Goal: Download file/media

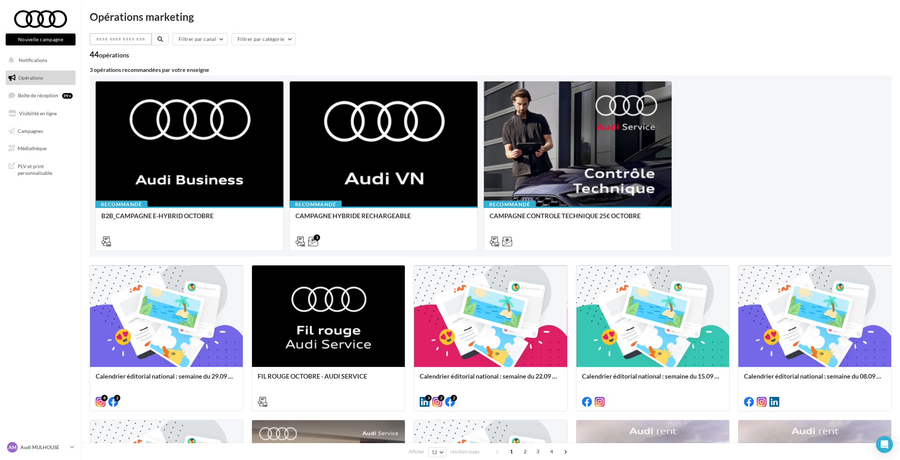
click at [105, 43] on input "text" at bounding box center [121, 39] width 62 height 12
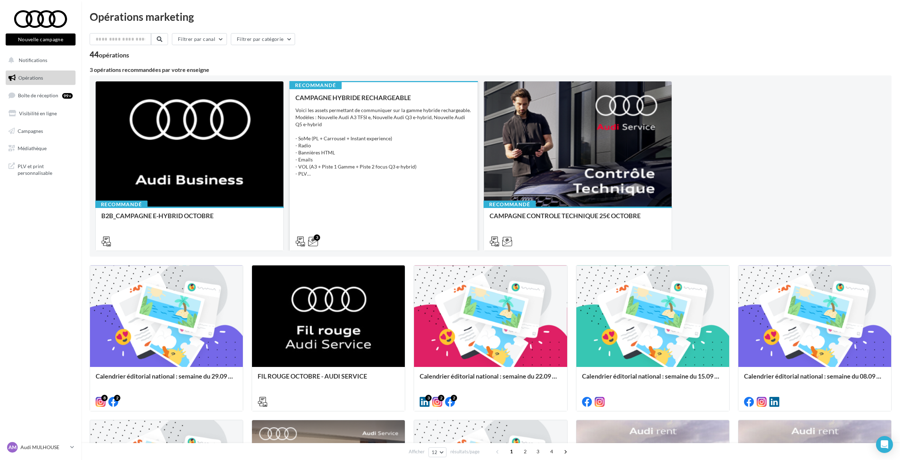
click at [416, 141] on div "Voici les assets permettant de communiquer sur la gamme hybride rechargeable. M…" at bounding box center [383, 142] width 176 height 71
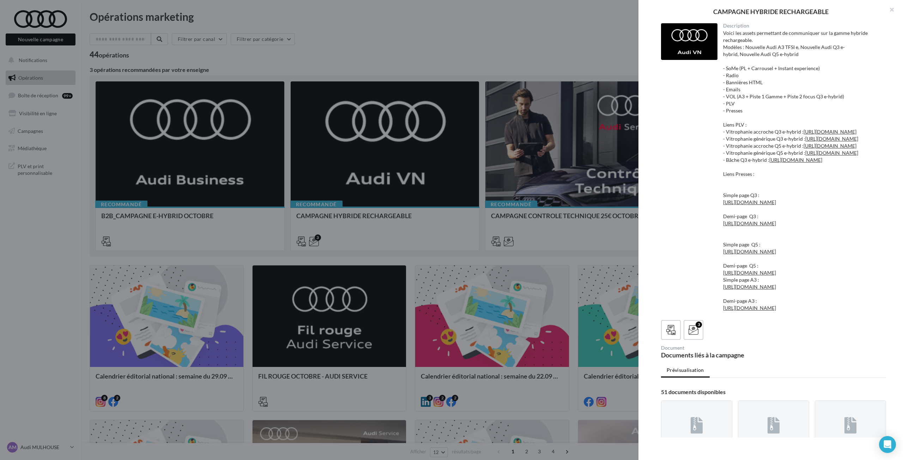
click at [416, 142] on div at bounding box center [451, 230] width 903 height 460
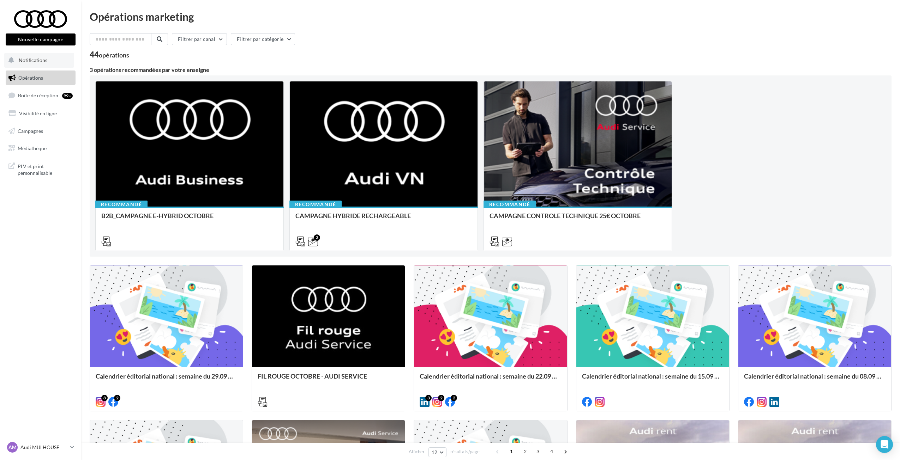
click at [29, 61] on span "Notifications" at bounding box center [33, 60] width 29 height 6
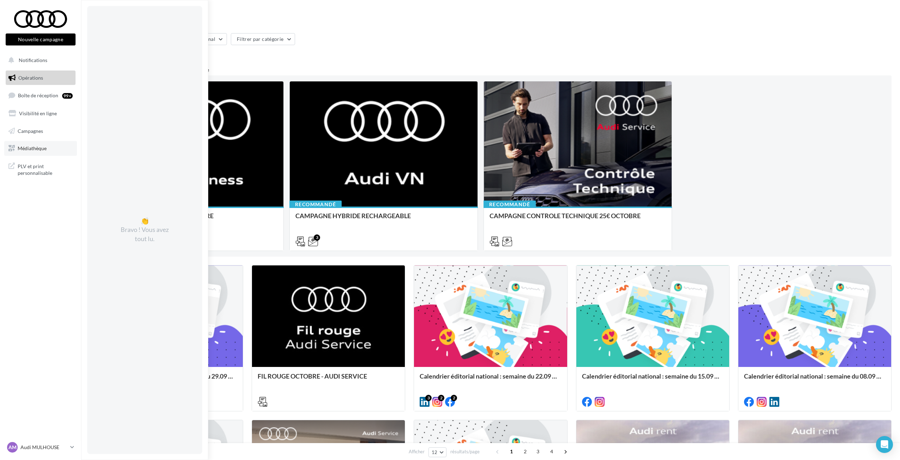
click at [44, 150] on span "Médiathèque" at bounding box center [32, 148] width 29 height 6
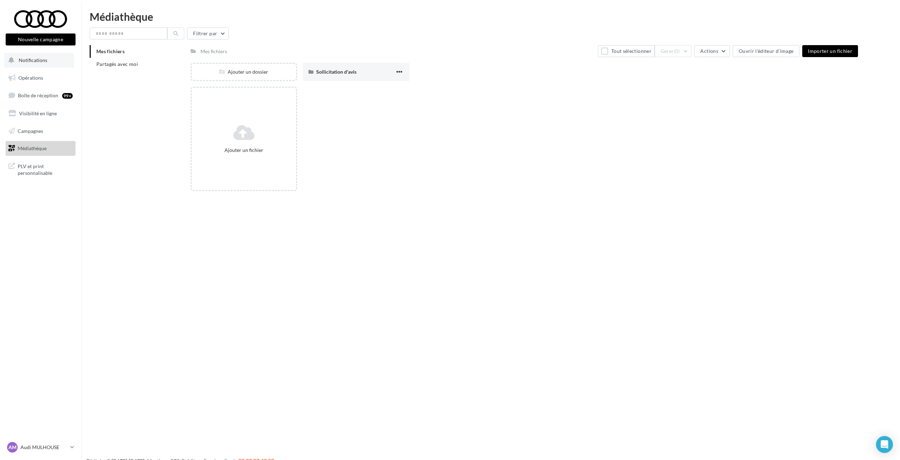
click at [55, 55] on button "Notifications" at bounding box center [39, 60] width 70 height 15
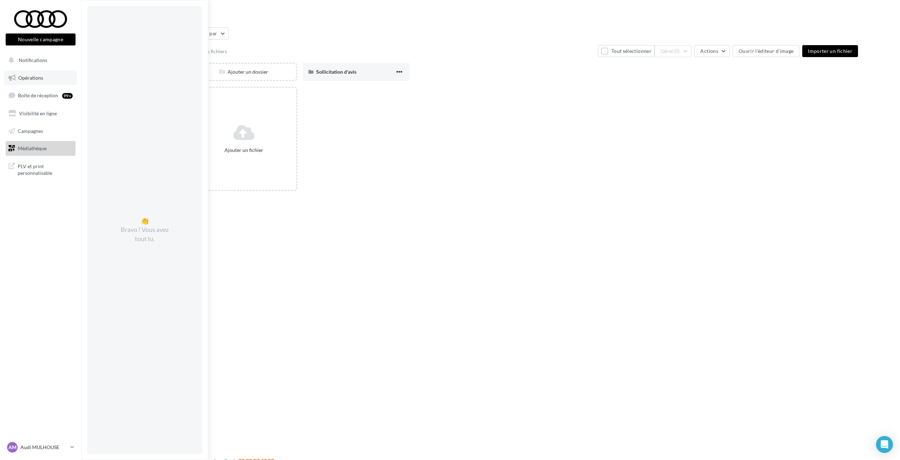
click at [24, 78] on span "Opérations" at bounding box center [30, 78] width 25 height 6
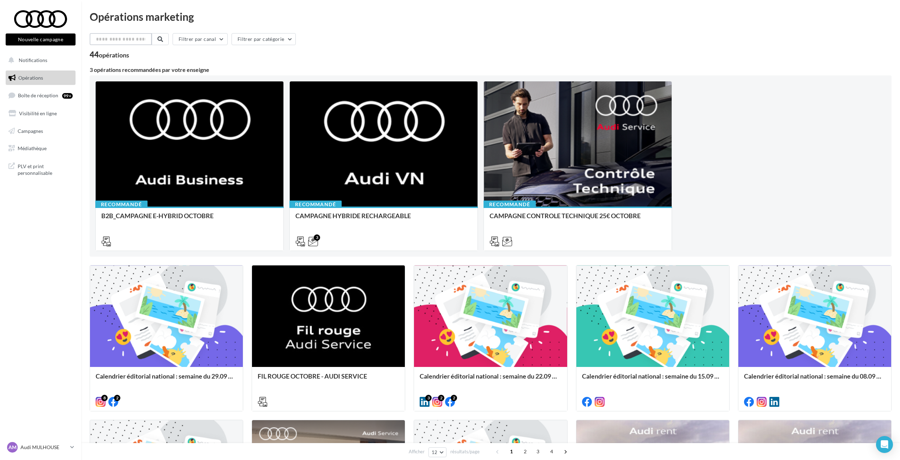
click at [125, 37] on input "text" at bounding box center [121, 39] width 62 height 12
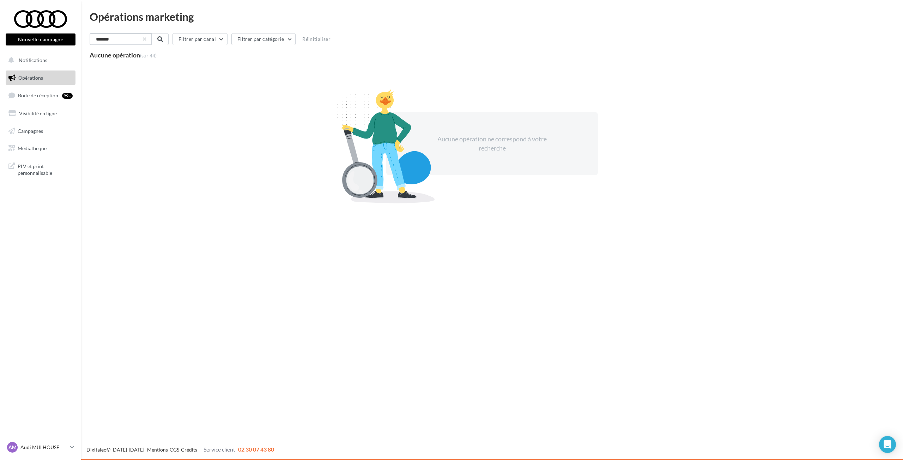
drag, startPoint x: 99, startPoint y: 37, endPoint x: 89, endPoint y: 36, distance: 9.6
click at [89, 36] on div "Opérations marketing ******* Filtrer par canal Filtrer par catégorie Réinitiali…" at bounding box center [492, 115] width 822 height 209
drag, startPoint x: 106, startPoint y: 40, endPoint x: 79, endPoint y: 27, distance: 29.7
click at [89, 35] on div "Opérations marketing ******* Filtrer par canal Filtrer par catégorie Réinitiali…" at bounding box center [492, 115] width 822 height 209
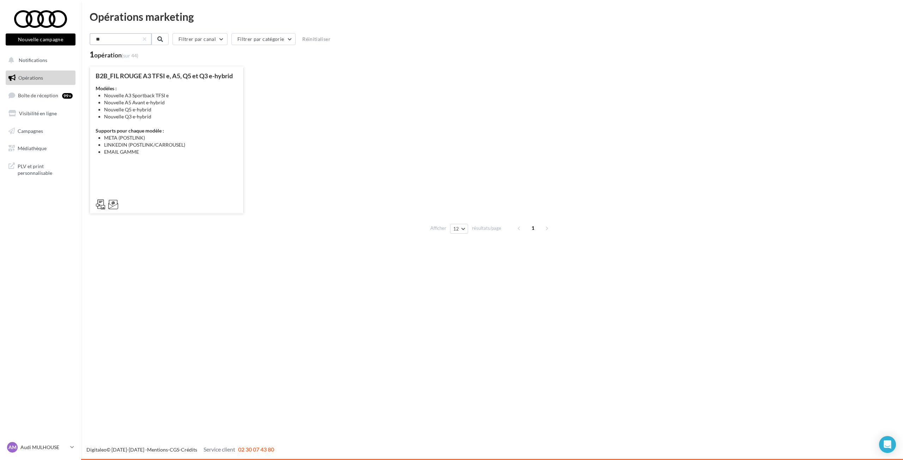
type input "**"
click at [201, 127] on div "Modèles : Nouvelle A3 Sportback TFSI e Nouvelle A5 Avant e-hybrid Nouvelle Q5 e…" at bounding box center [167, 120] width 142 height 71
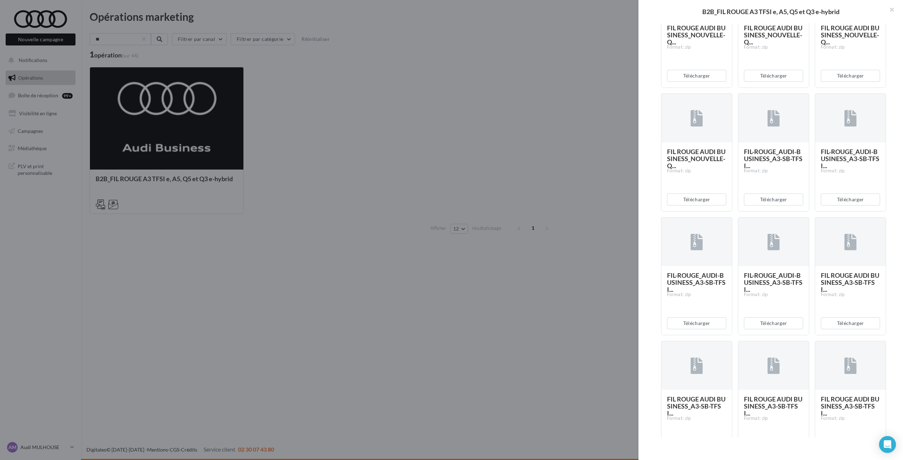
scroll to position [1119, 0]
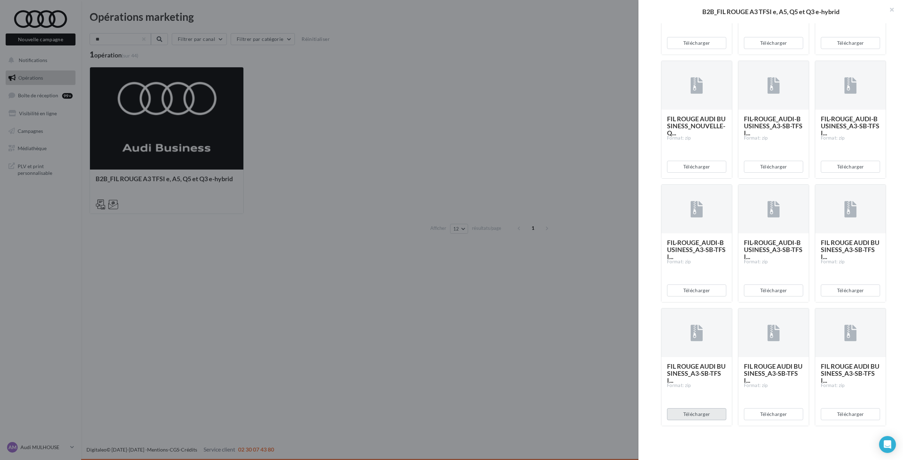
click at [715, 415] on button "Télécharger" at bounding box center [696, 415] width 59 height 12
click at [760, 286] on button "Télécharger" at bounding box center [773, 291] width 59 height 12
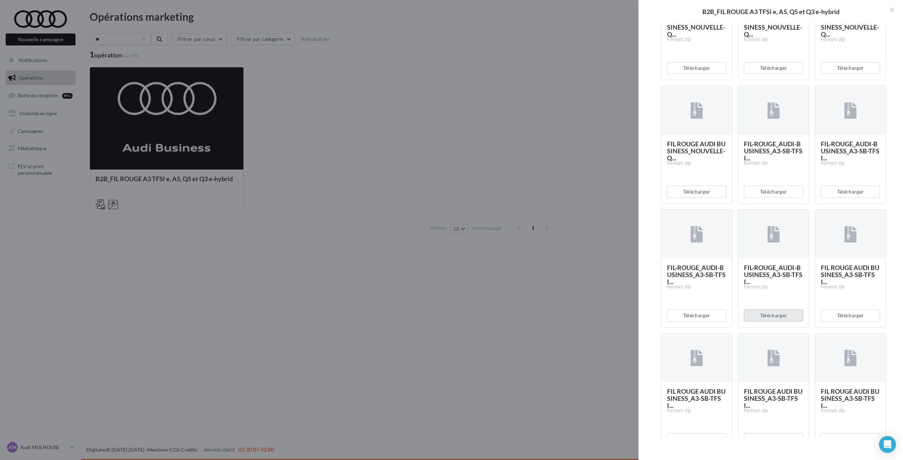
scroll to position [1013, 0]
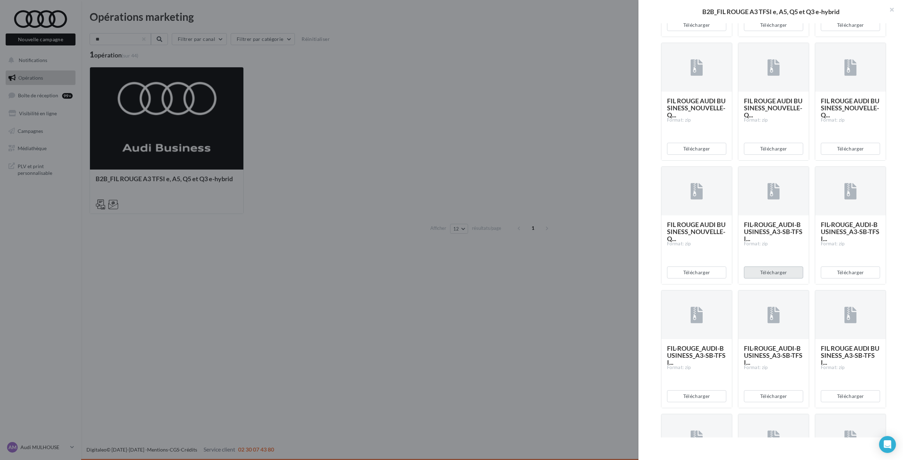
click at [775, 271] on button "Télécharger" at bounding box center [773, 273] width 59 height 12
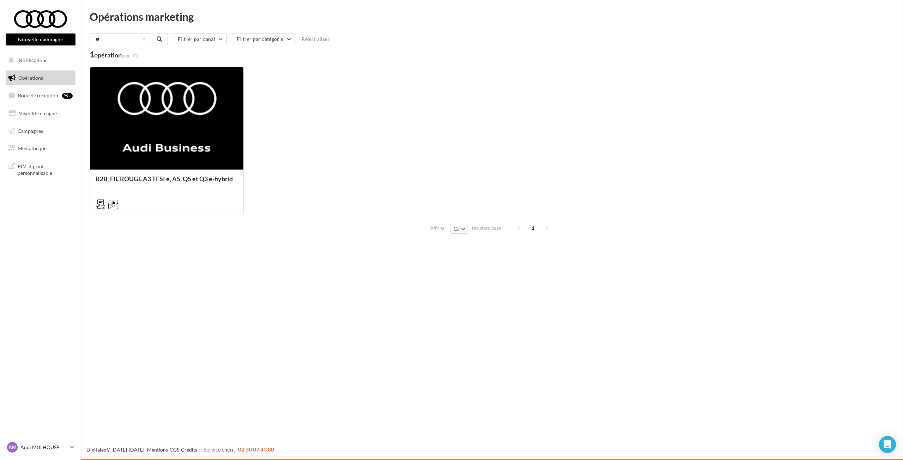
click at [30, 146] on span "Médiathèque" at bounding box center [32, 148] width 29 height 6
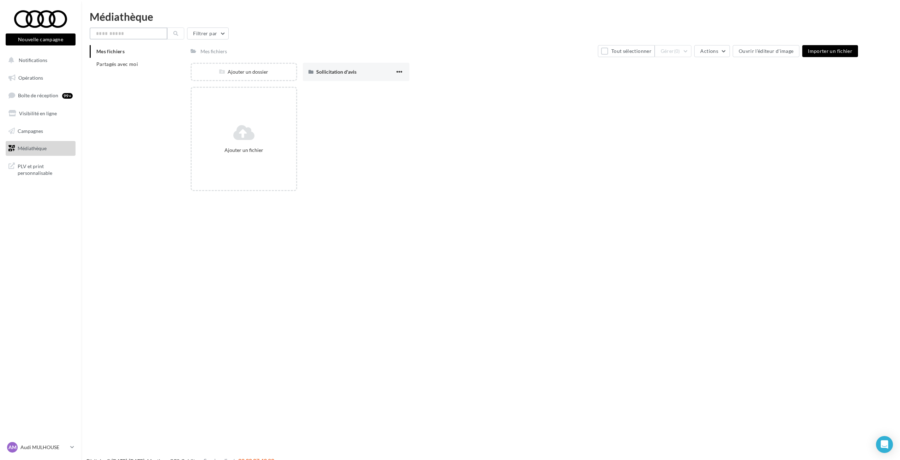
click at [120, 33] on input "text" at bounding box center [129, 34] width 78 height 12
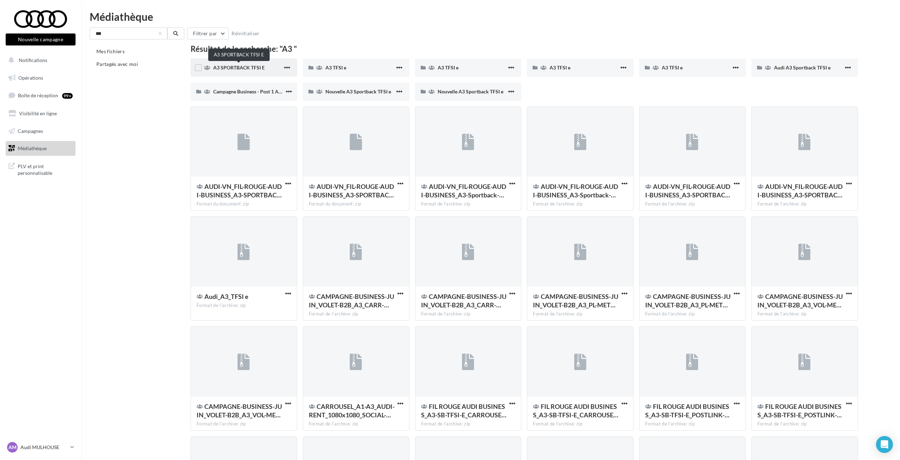
click at [260, 65] on span "A3 SPORTBACK TFSI E" at bounding box center [239, 68] width 52 height 6
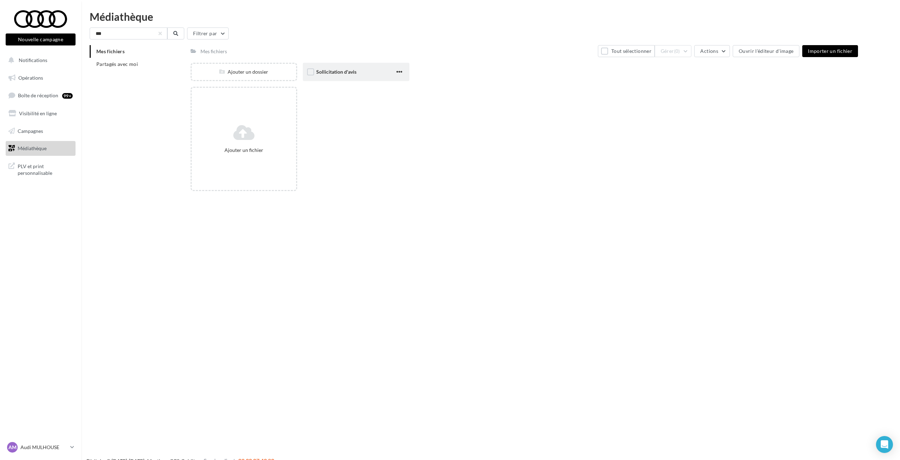
click at [338, 77] on div "Sollicitation d'avis" at bounding box center [356, 72] width 107 height 18
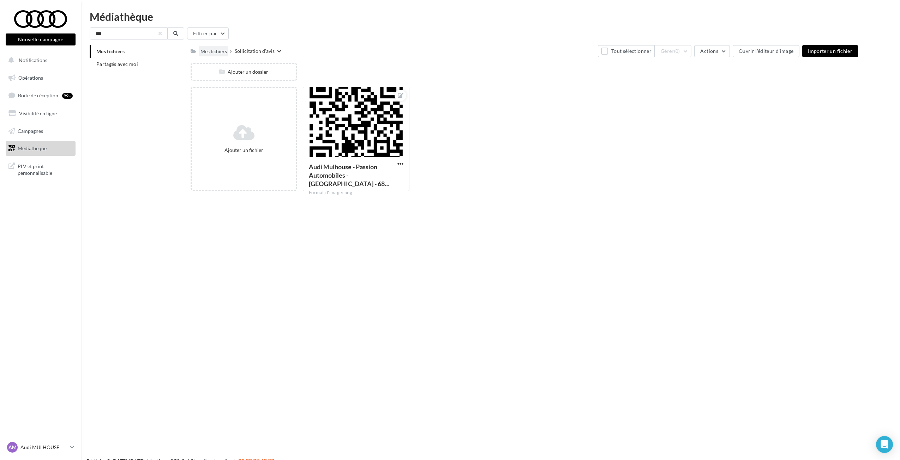
click at [210, 52] on div "Mes fichiers" at bounding box center [213, 51] width 26 height 7
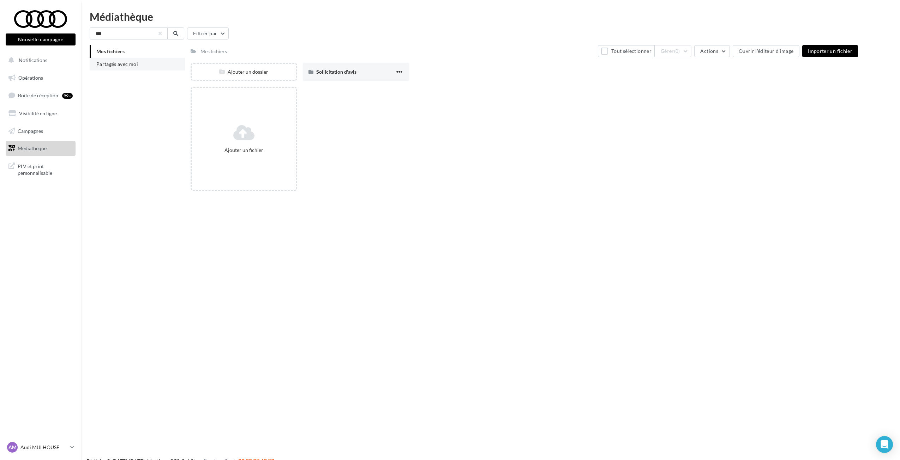
click at [113, 62] on span "Partagés avec moi" at bounding box center [117, 64] width 42 height 6
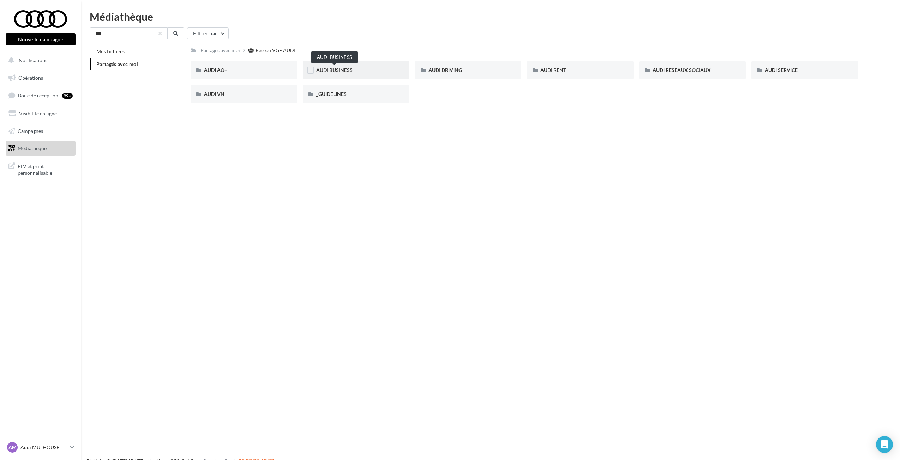
click at [321, 68] on span "AUDI BUSINESS" at bounding box center [334, 70] width 36 height 6
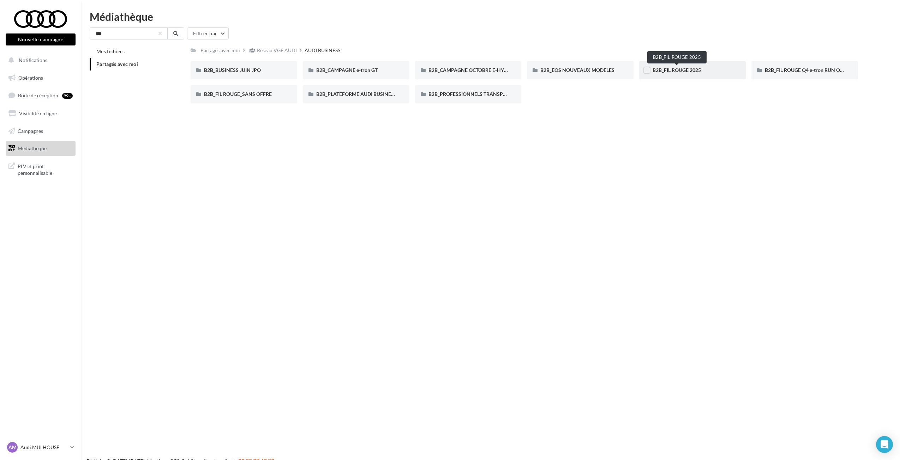
click at [683, 73] on span "B2B_FIL ROUGE 2025" at bounding box center [676, 70] width 48 height 6
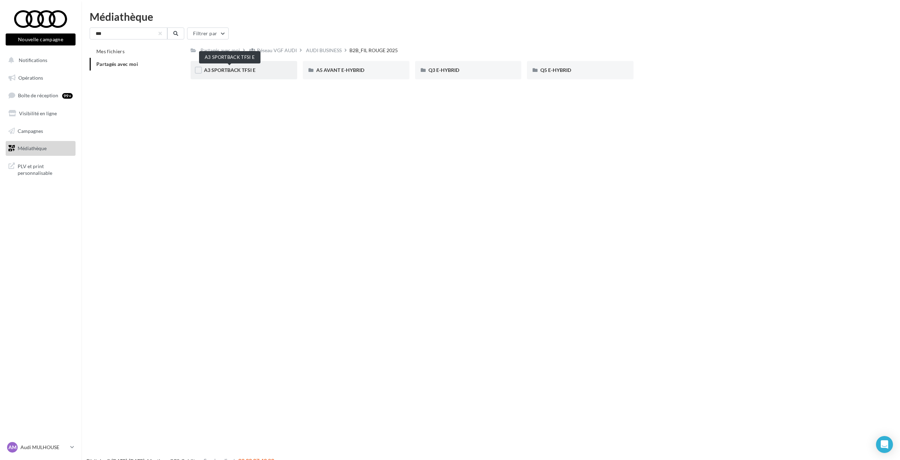
click at [237, 71] on span "A3 SPORTBACK TFSI E" at bounding box center [230, 70] width 52 height 6
click at [236, 71] on div "LINKEDIN" at bounding box center [244, 70] width 80 height 7
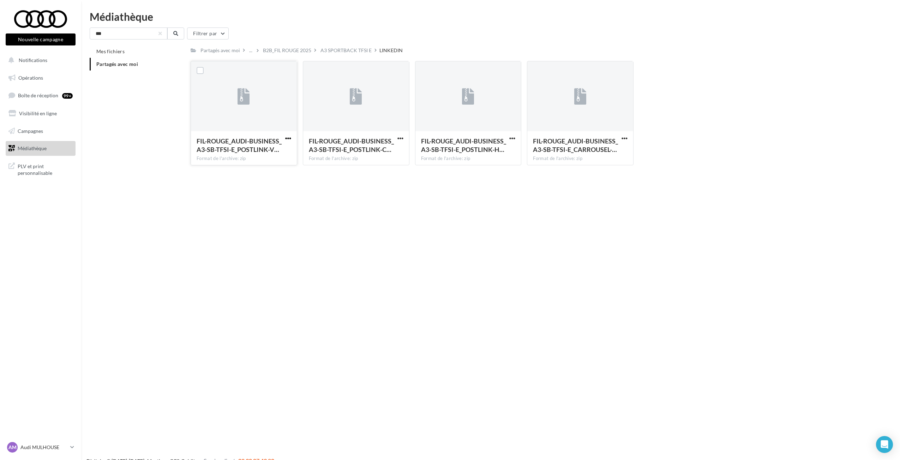
click at [286, 137] on span "button" at bounding box center [288, 138] width 6 height 6
click at [276, 151] on button "Télécharger" at bounding box center [257, 152] width 71 height 18
click at [676, 113] on div "FIL-ROUGE_AUDI-BUSINESS_A3-SB-TFSI-E_POSTLINK-V… Format de l'archive: zip FIL-R…" at bounding box center [527, 116] width 673 height 110
click at [133, 38] on input "**" at bounding box center [129, 34] width 78 height 12
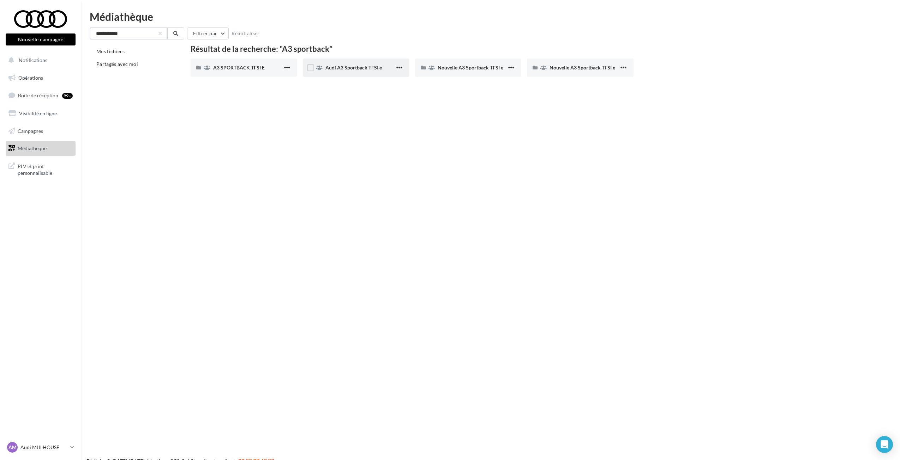
type input "**********"
click at [340, 67] on span "Audi A3 Sportback TFSI e" at bounding box center [353, 68] width 56 height 6
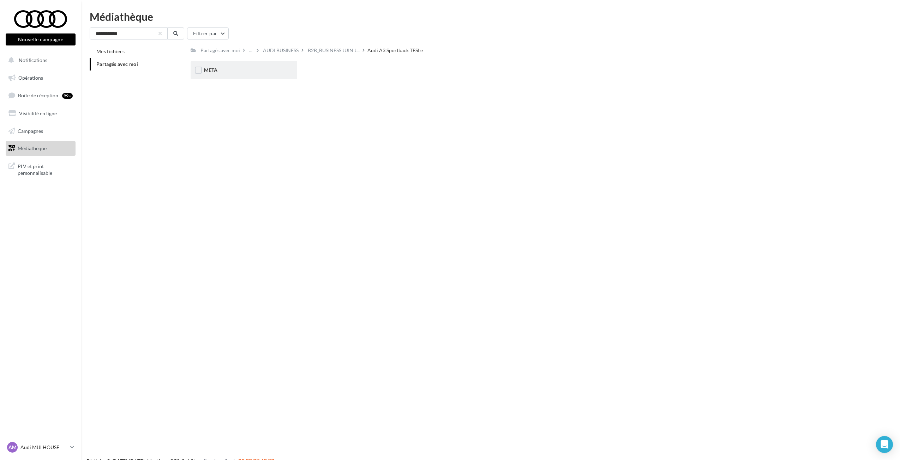
click at [277, 69] on div "META" at bounding box center [244, 70] width 80 height 7
click at [339, 72] on div "VOL" at bounding box center [356, 70] width 80 height 7
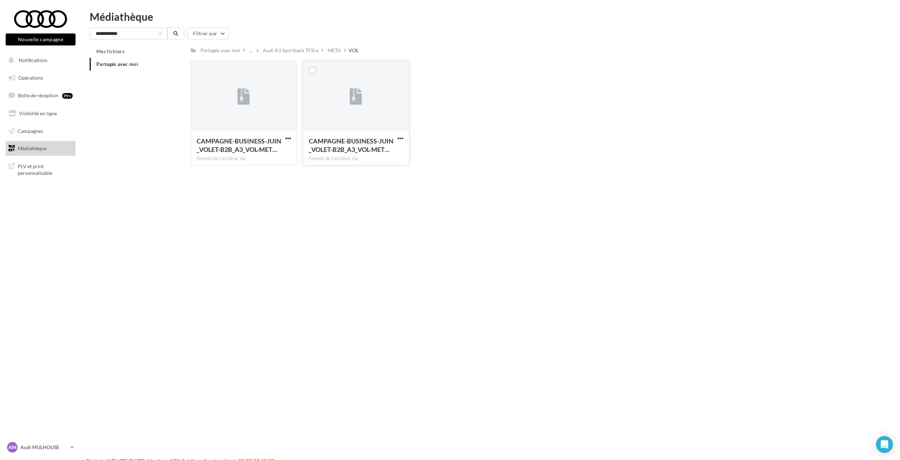
click at [400, 134] on div "CAMPAGNE-BUSINESS-JUIN_VOLET-B2B_A3_VOL-MET… Format de l'archive: zip" at bounding box center [356, 147] width 106 height 33
click at [398, 137] on span "button" at bounding box center [400, 138] width 6 height 6
click at [386, 153] on button "Télécharger" at bounding box center [369, 152] width 71 height 18
click at [75, 82] on link "Opérations" at bounding box center [40, 78] width 73 height 15
click at [328, 49] on div "META" at bounding box center [333, 50] width 13 height 7
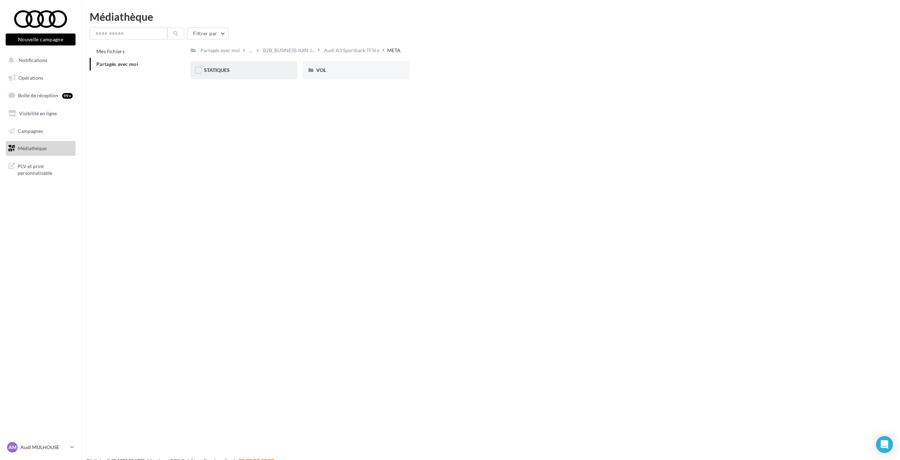
click at [274, 71] on div "STATIQUES" at bounding box center [244, 70] width 80 height 7
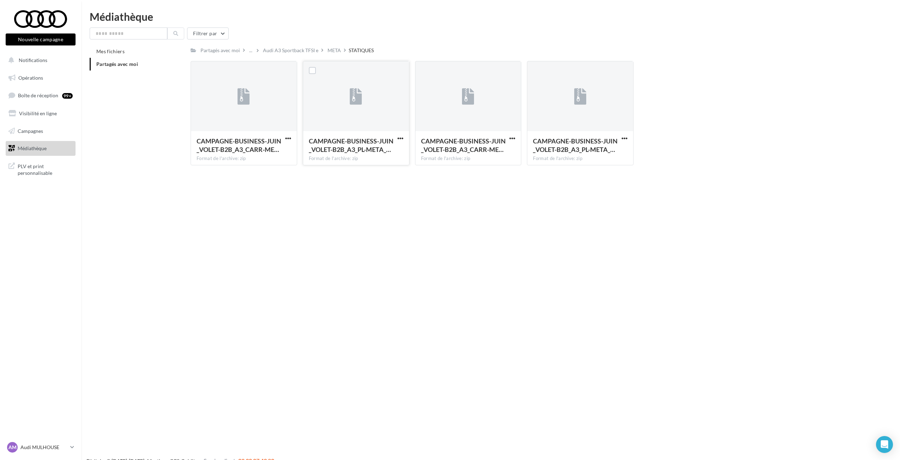
click at [406, 136] on div "CAMPAGNE-BUSINESS-JUIN_VOLET-B2B_A3_PL-META_… Format de l'archive: zip" at bounding box center [356, 147] width 106 height 33
click at [398, 138] on span "button" at bounding box center [400, 138] width 6 height 6
click at [386, 150] on button "Télécharger" at bounding box center [369, 152] width 71 height 18
click at [159, 73] on div "Mes fichiers Partagés avec moi" at bounding box center [140, 60] width 101 height 31
click at [109, 31] on input "text" at bounding box center [129, 34] width 78 height 12
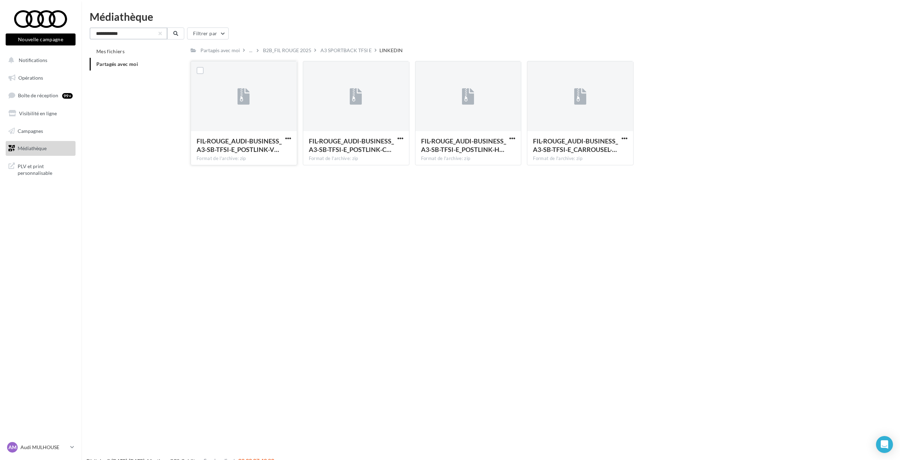
type input "**********"
click at [284, 135] on div at bounding box center [288, 138] width 9 height 7
